Goal: Task Accomplishment & Management: Use online tool/utility

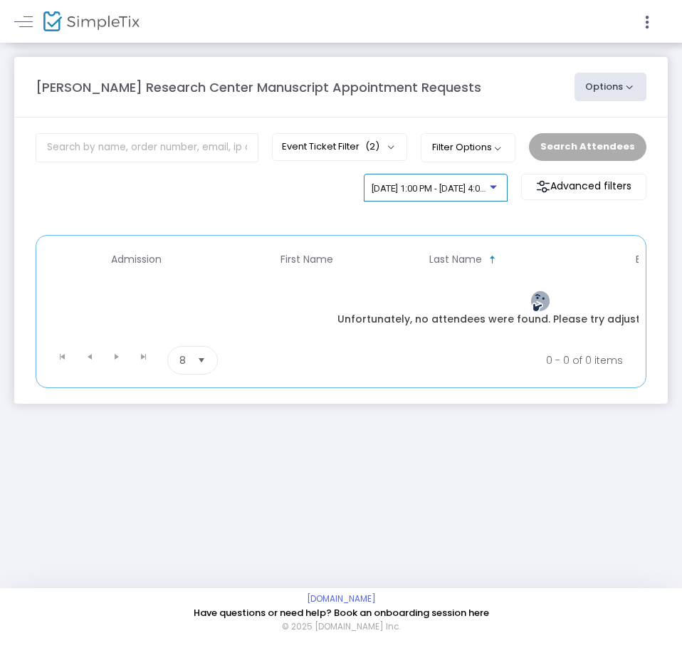
click at [473, 188] on span "[DATE] 1:00 PM - [DATE] 4:00 PM • 0 attendees" at bounding box center [465, 188] width 187 height 11
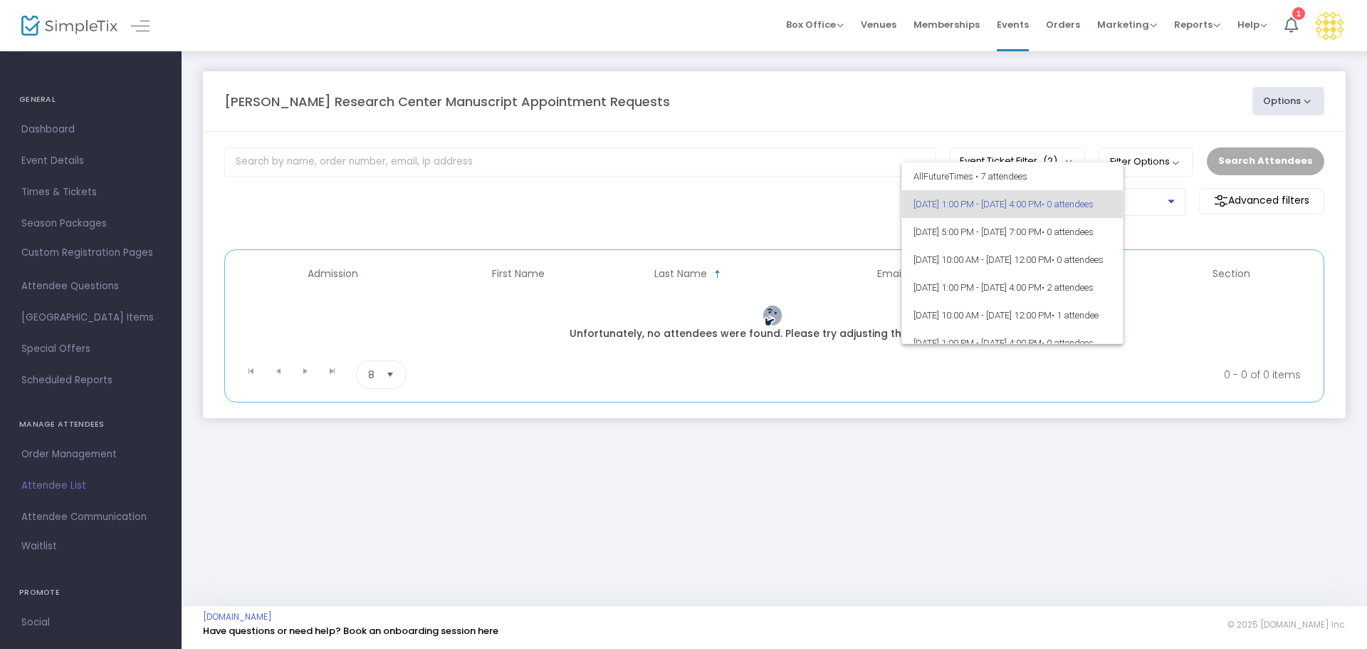
click at [681, 134] on div at bounding box center [683, 324] width 1367 height 649
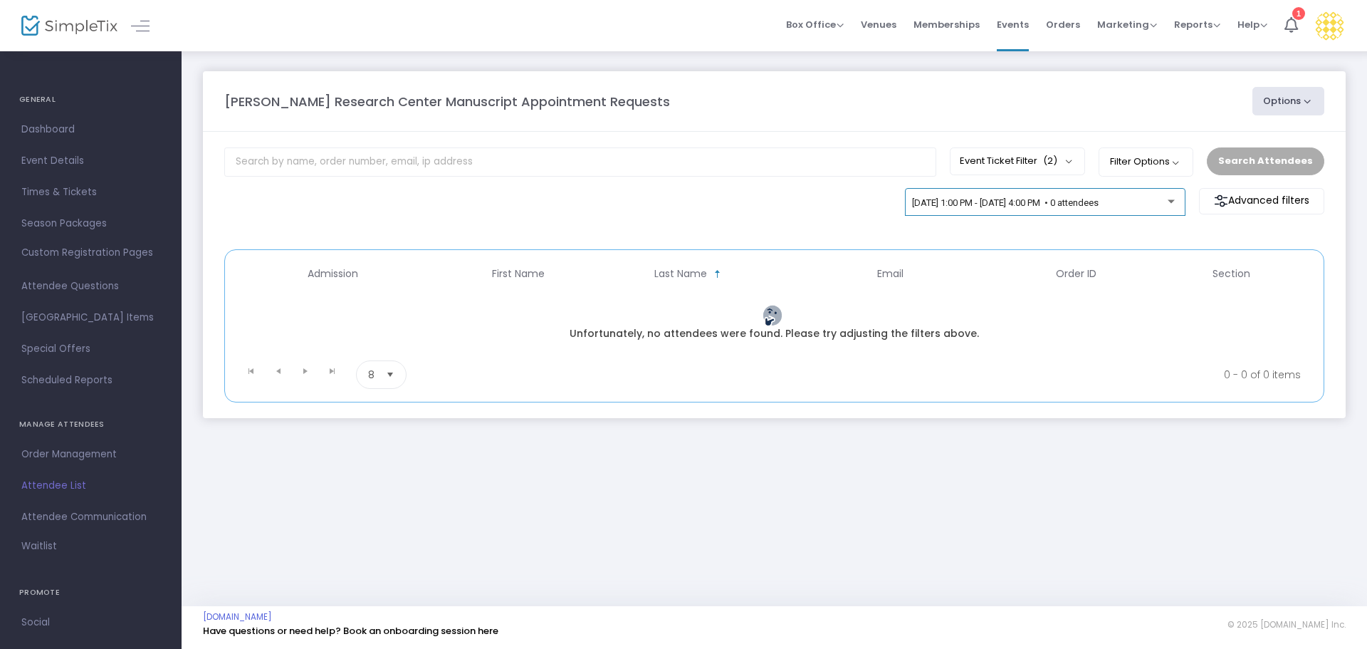
click at [681, 199] on span "[DATE] 1:00 PM - [DATE] 4:00 PM • 0 attendees" at bounding box center [1005, 202] width 187 height 11
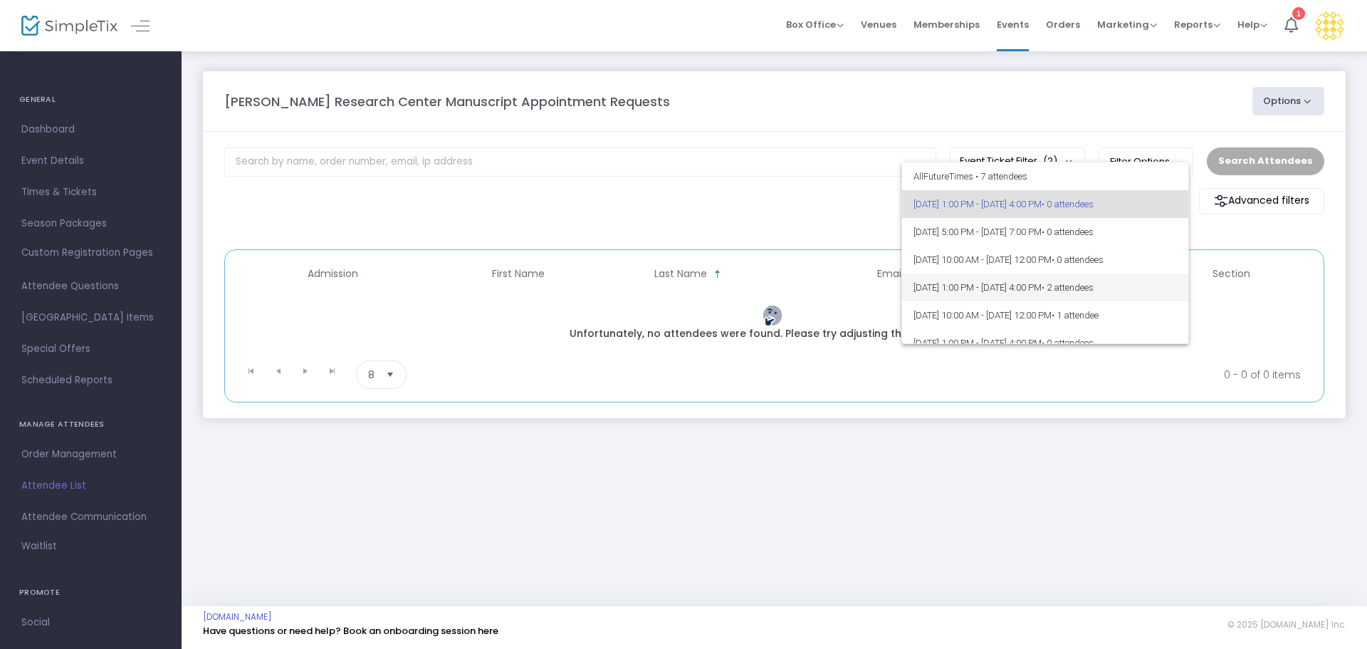
click at [681, 289] on span "[DATE] 1:00 PM - [DATE] 4:00 PM • 2 attendees" at bounding box center [1045, 287] width 264 height 28
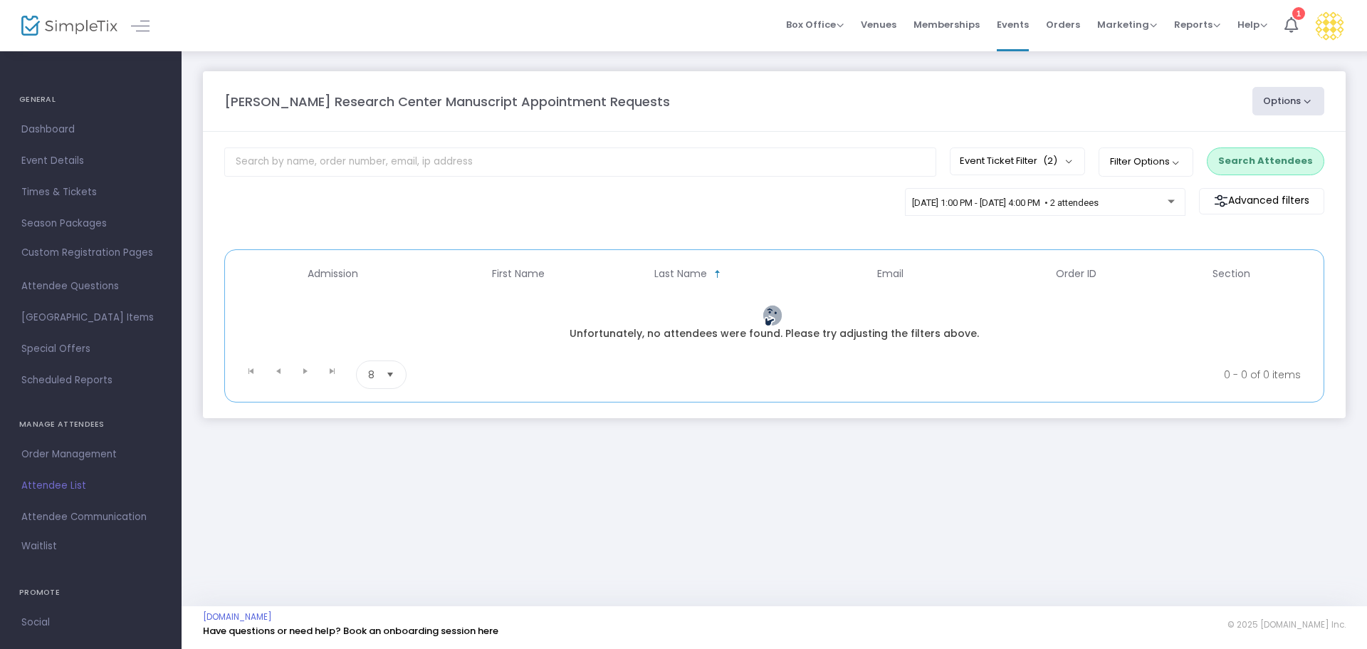
click at [681, 154] on button "Search Attendees" at bounding box center [1265, 160] width 117 height 27
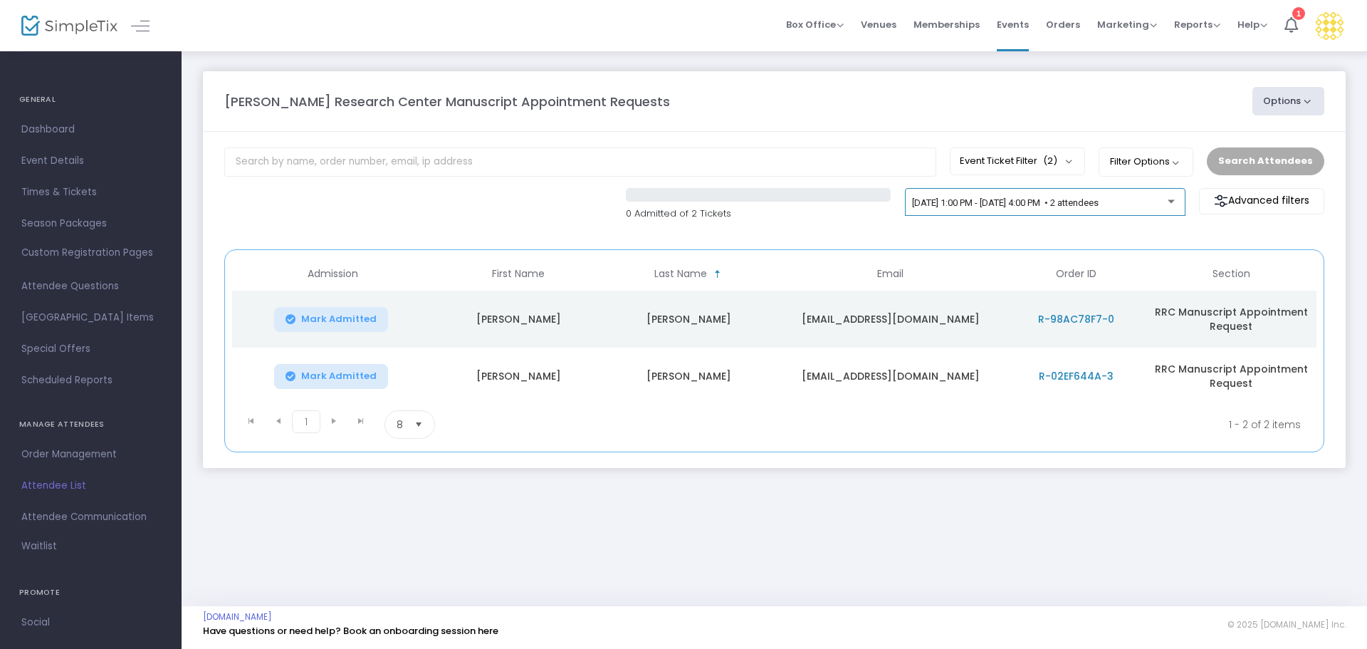
click at [681, 213] on div "[DATE] 1:00 PM - [DATE] 4:00 PM • 2 attendees" at bounding box center [1045, 205] width 266 height 20
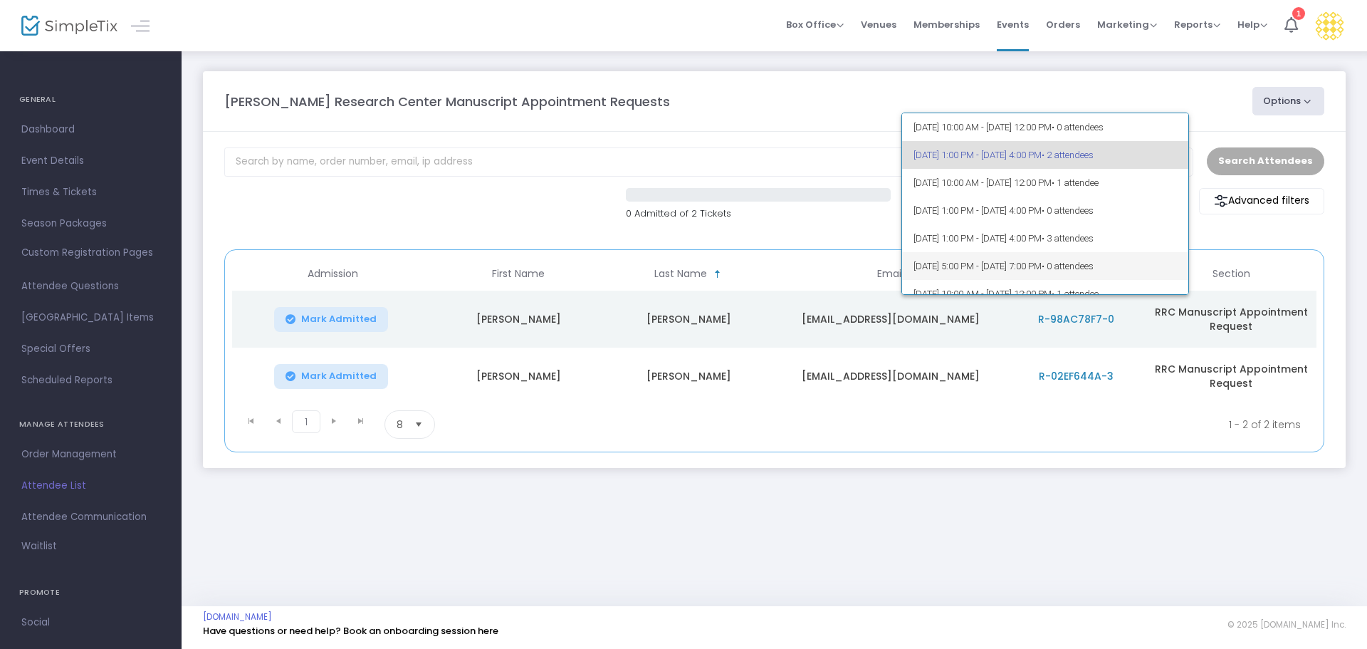
scroll to position [105, 0]
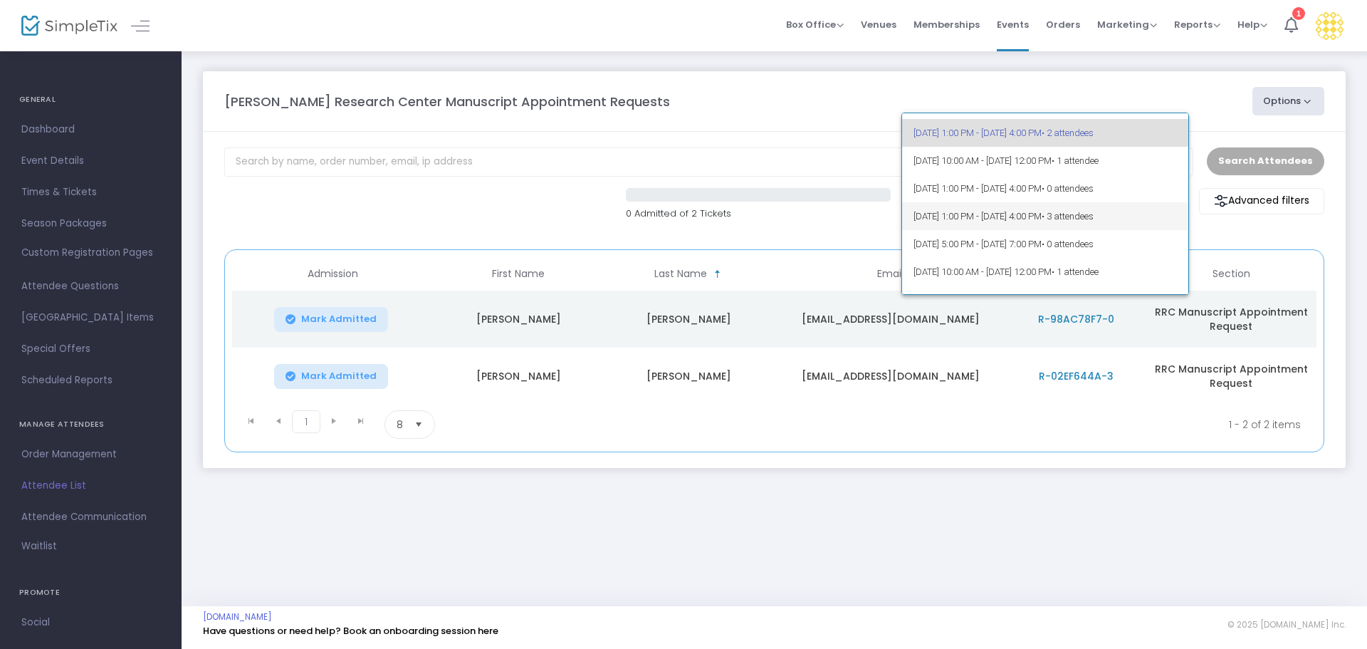
click at [681, 216] on span "[DATE] 1:00 PM - [DATE] 4:00 PM • 3 attendees" at bounding box center [1045, 216] width 264 height 28
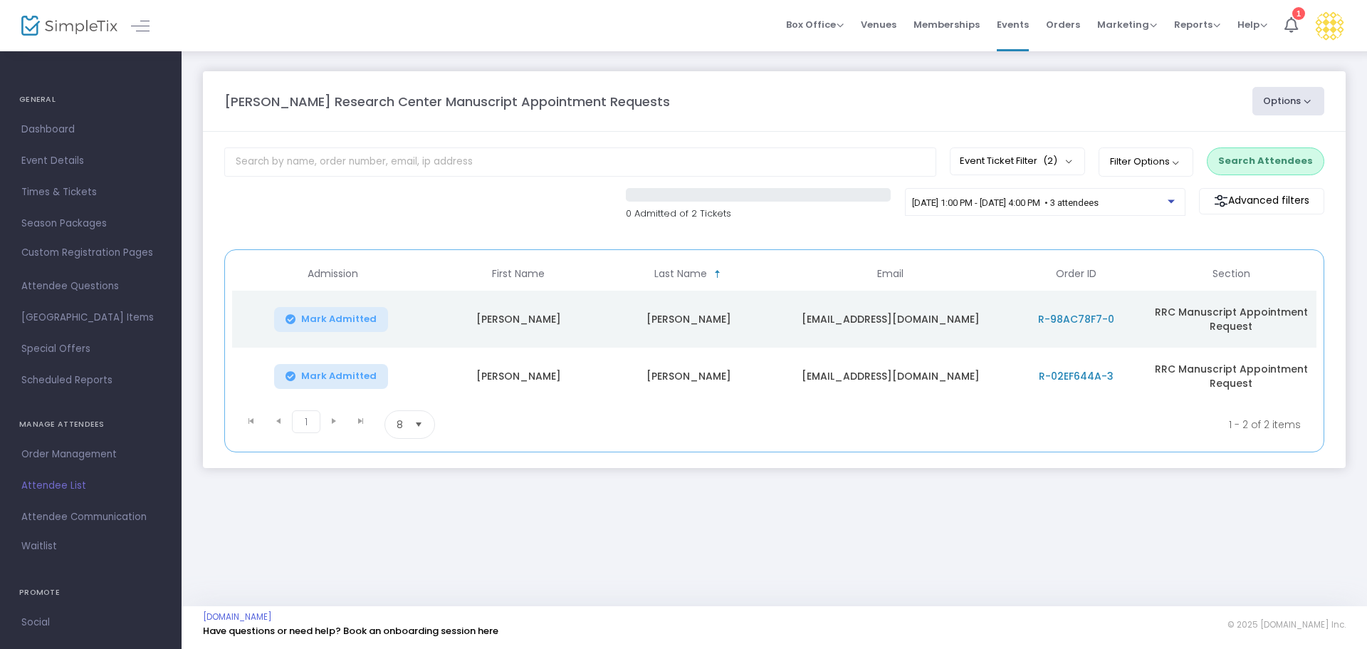
click at [681, 161] on button "Search Attendees" at bounding box center [1265, 160] width 117 height 27
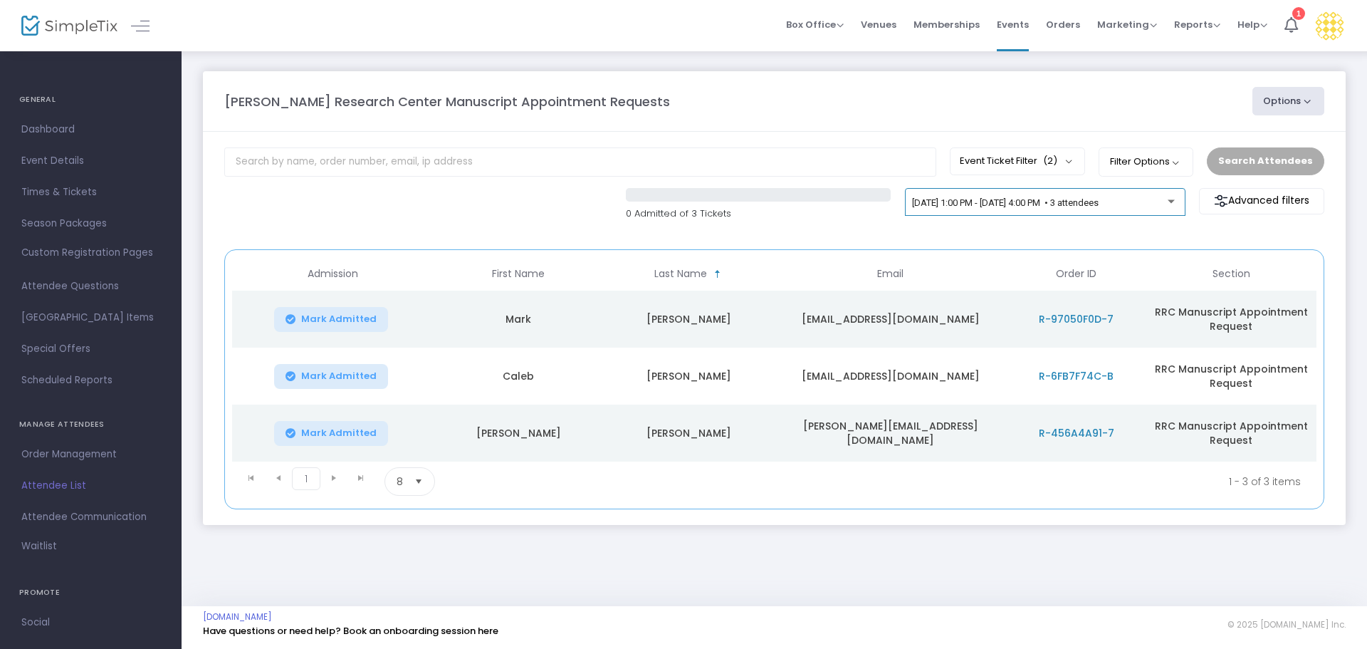
click at [681, 209] on div "[DATE] 1:00 PM - [DATE] 4:00 PM • 3 attendees" at bounding box center [1045, 205] width 266 height 20
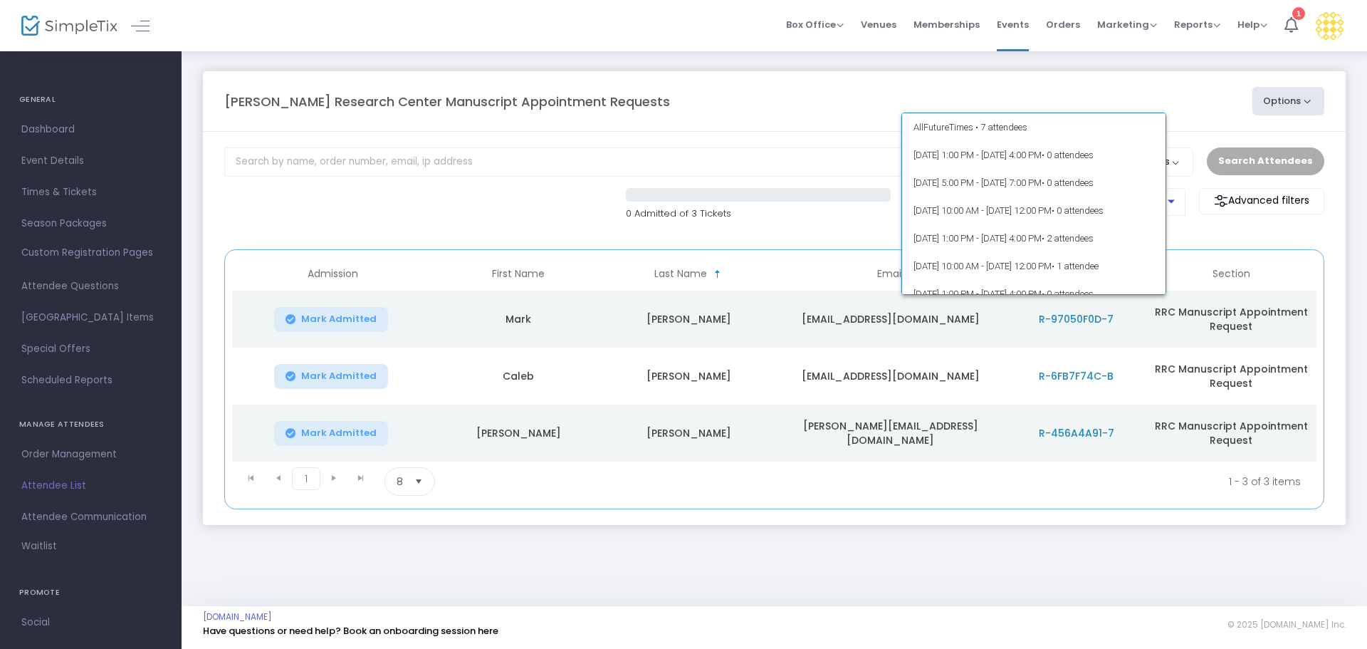
scroll to position [117, 0]
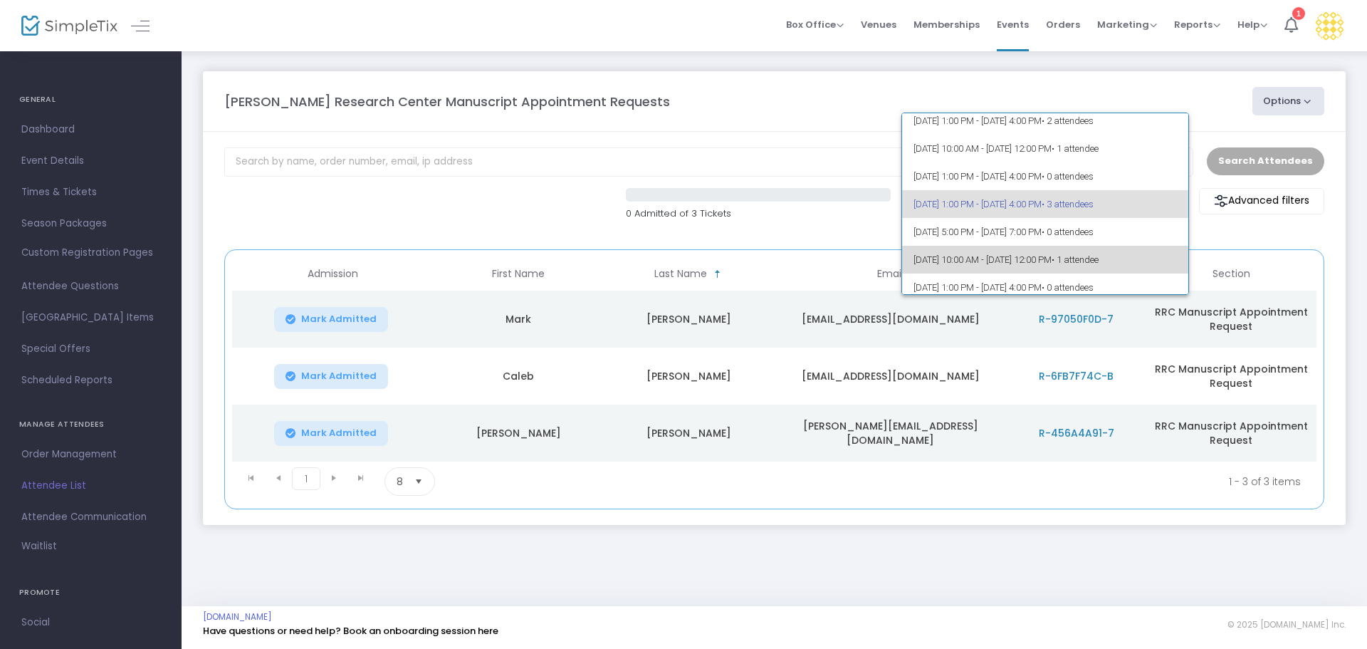
click at [681, 251] on span "[DATE] 10:00 AM - [DATE] 12:00 PM • 1 attendee" at bounding box center [1045, 260] width 264 height 28
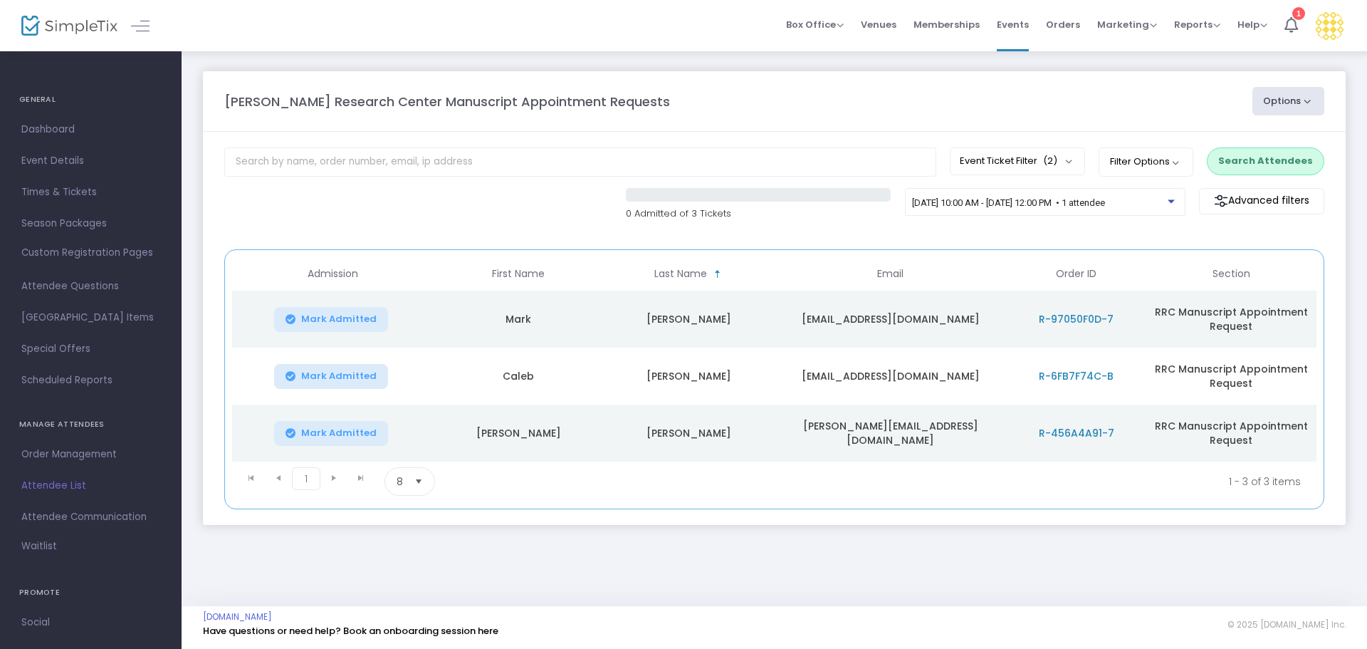
click at [681, 169] on button "Search Attendees" at bounding box center [1265, 160] width 117 height 27
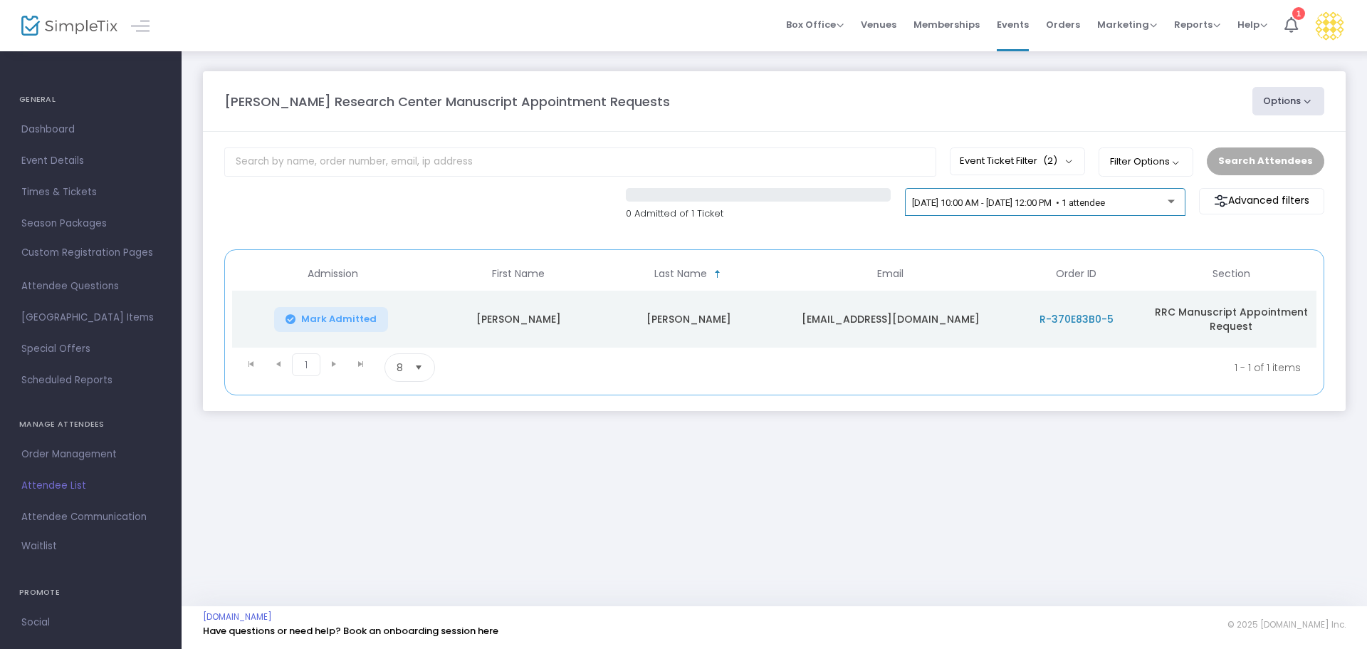
click at [681, 198] on span "[DATE] 10:00 AM - [DATE] 12:00 PM • 1 attendee" at bounding box center [1008, 202] width 193 height 11
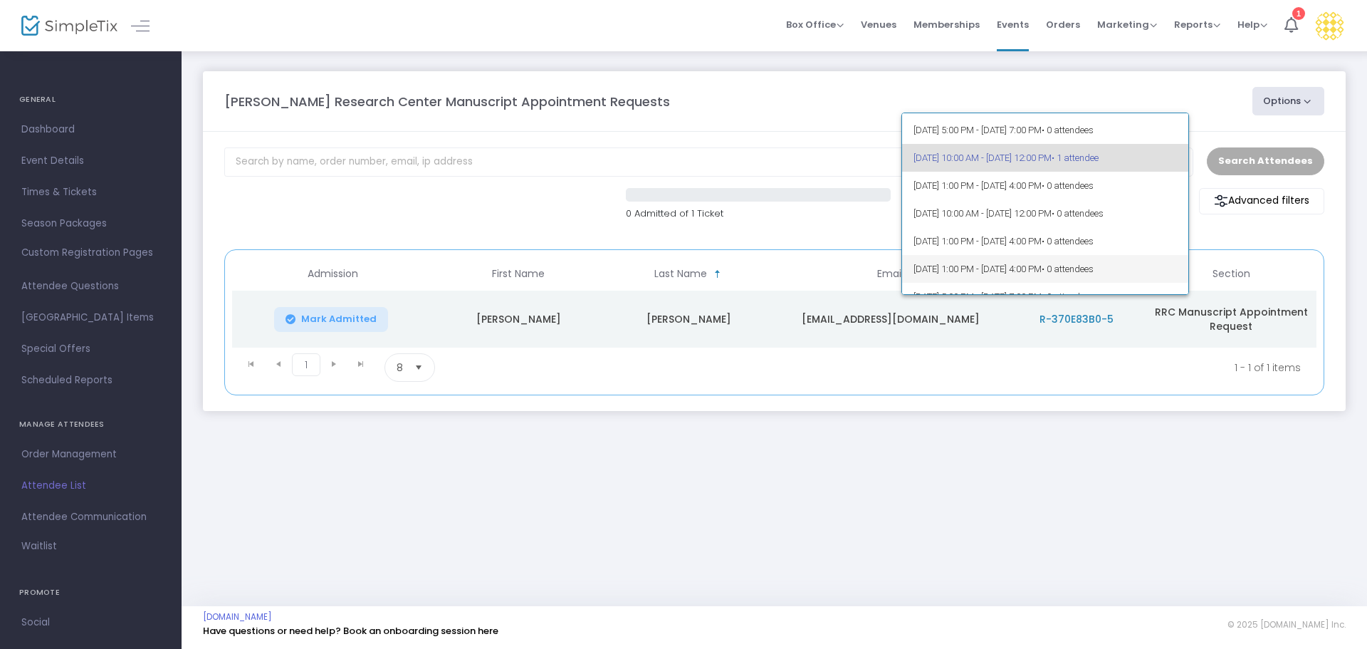
scroll to position [315, 0]
